Goal: Transaction & Acquisition: Purchase product/service

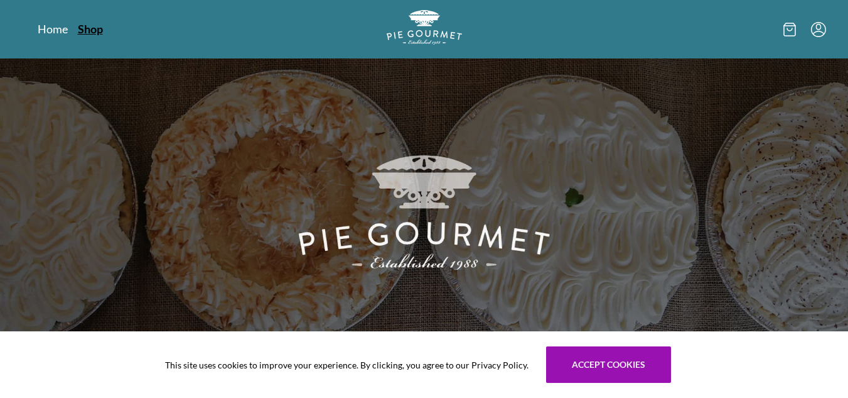
click at [95, 33] on link "Shop" at bounding box center [90, 28] width 25 height 15
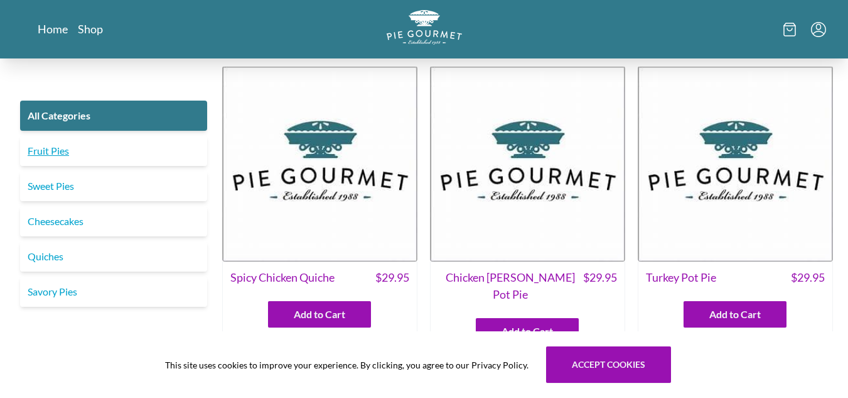
click at [50, 159] on link "Fruit Pies" at bounding box center [113, 151] width 187 height 30
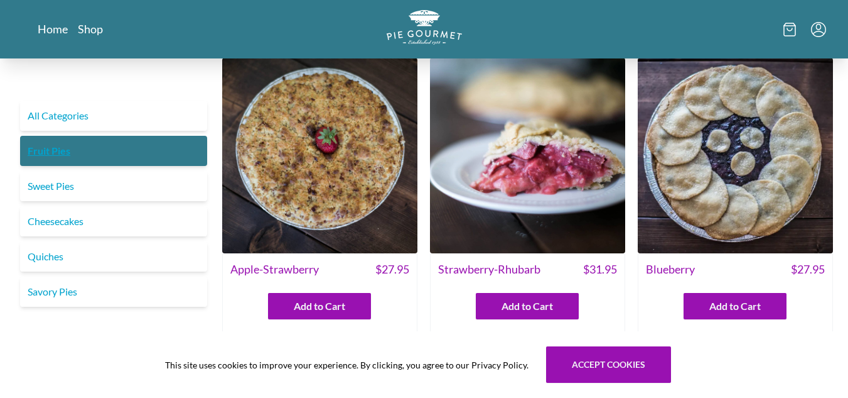
scroll to position [9, 0]
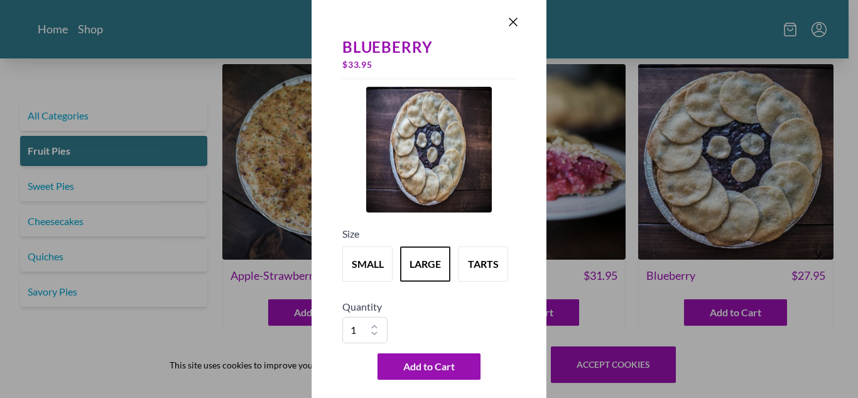
click at [747, 313] on div "Blueberry $ 33.95 Size small large tarts Quantity 1 2 3 4 5 6 7 8 9 10 Add to C…" at bounding box center [429, 199] width 858 height 398
click at [371, 264] on button "small" at bounding box center [367, 263] width 55 height 39
click at [423, 262] on button "large" at bounding box center [425, 263] width 55 height 39
click at [421, 260] on button "large" at bounding box center [425, 263] width 55 height 39
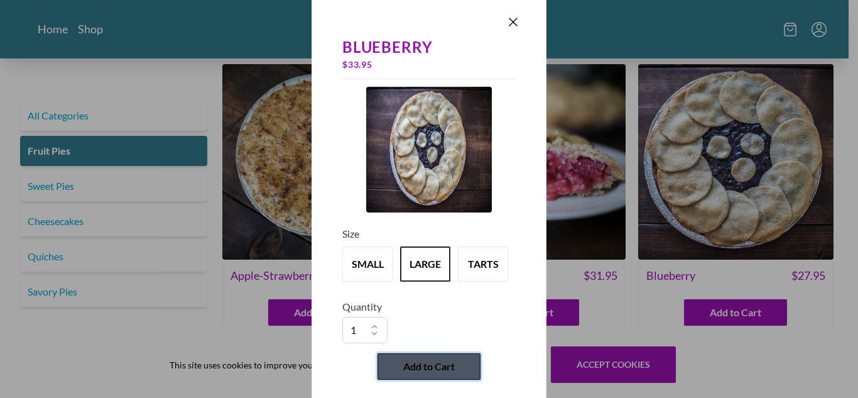
click at [423, 366] on span "Add to Cart" at bounding box center [428, 366] width 51 height 15
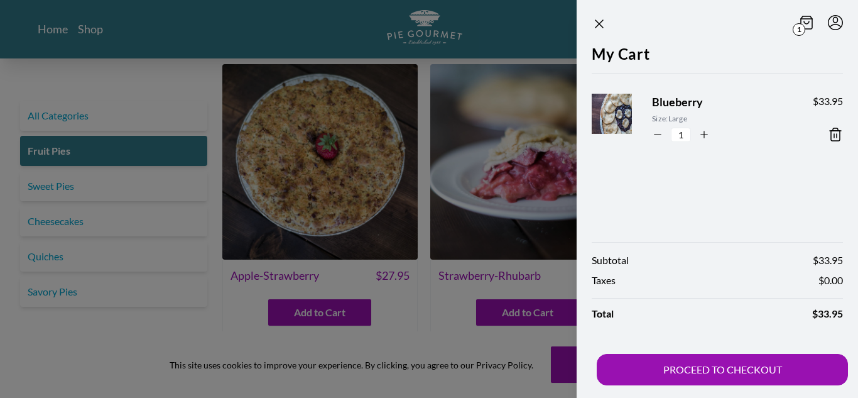
click at [514, 19] on div at bounding box center [429, 199] width 858 height 398
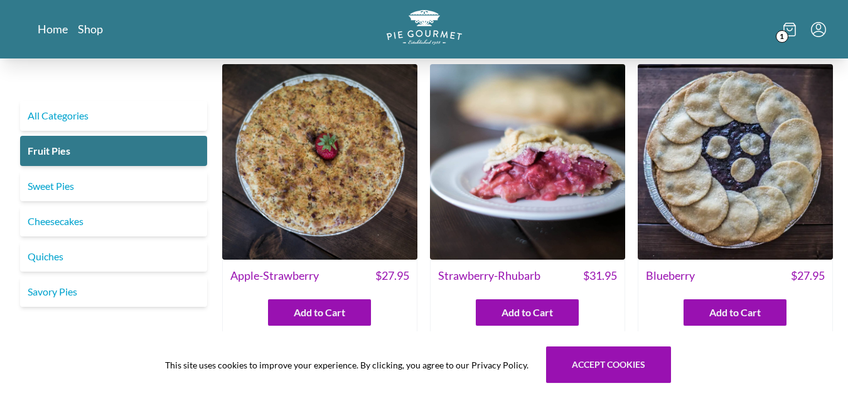
click at [788, 28] on icon at bounding box center [790, 29] width 5 height 3
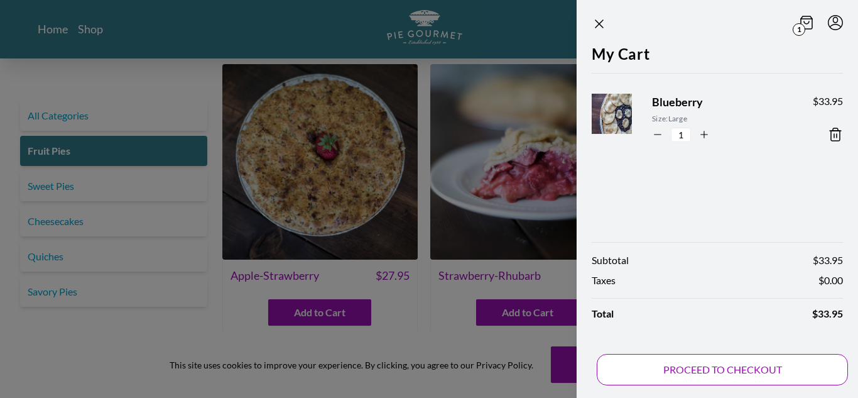
click at [741, 369] on button "PROCEED TO CHECKOUT" at bounding box center [722, 369] width 251 height 31
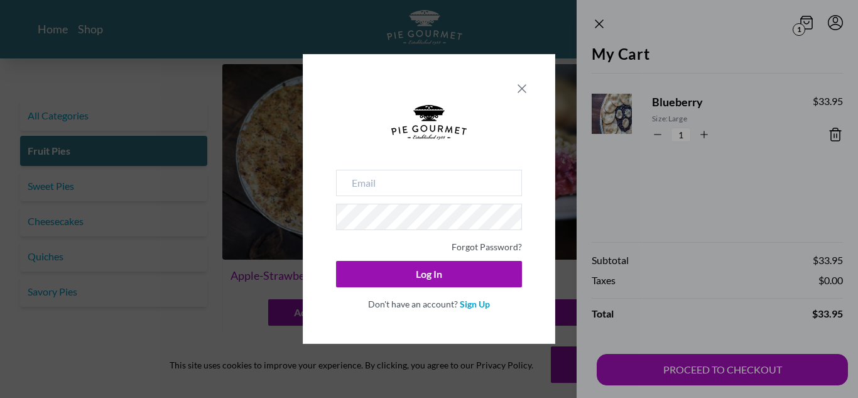
click at [521, 89] on icon "Close panel" at bounding box center [522, 89] width 8 height 8
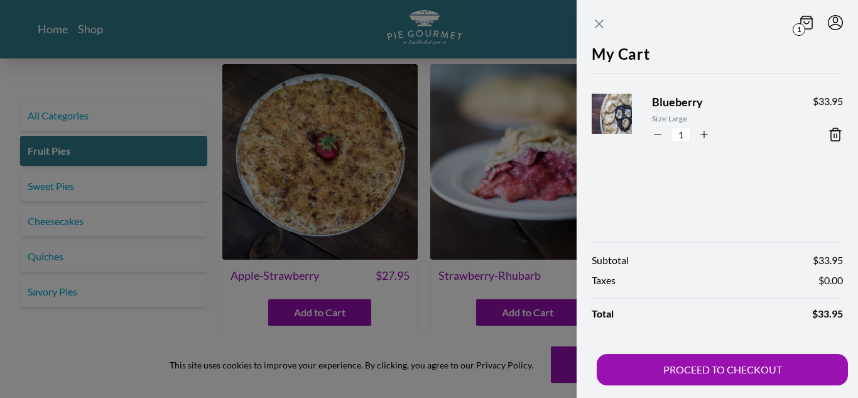
click at [601, 21] on icon "Close panel" at bounding box center [599, 23] width 15 height 15
